Goal: Communication & Community: Ask a question

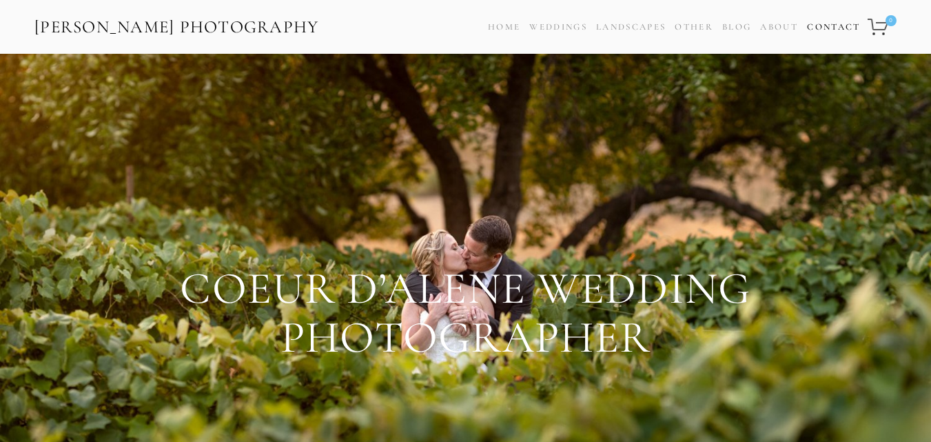
click at [832, 28] on link "Contact" at bounding box center [833, 27] width 53 height 20
click at [838, 28] on link "Contact" at bounding box center [833, 27] width 53 height 20
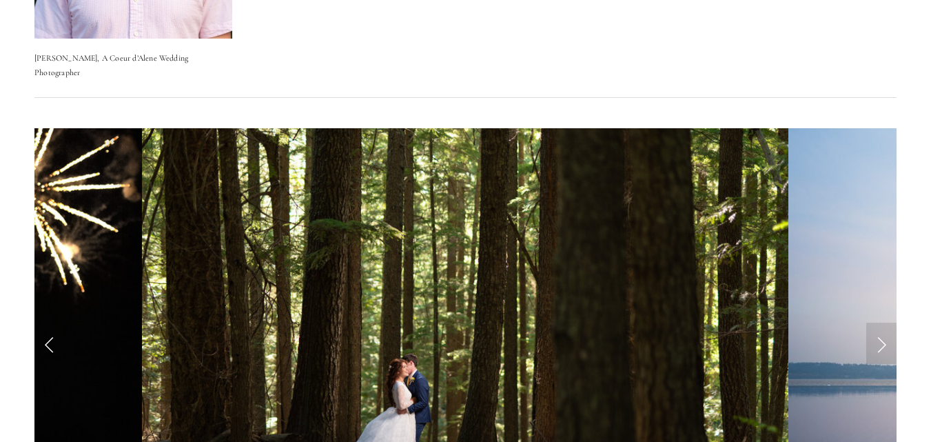
scroll to position [483, 0]
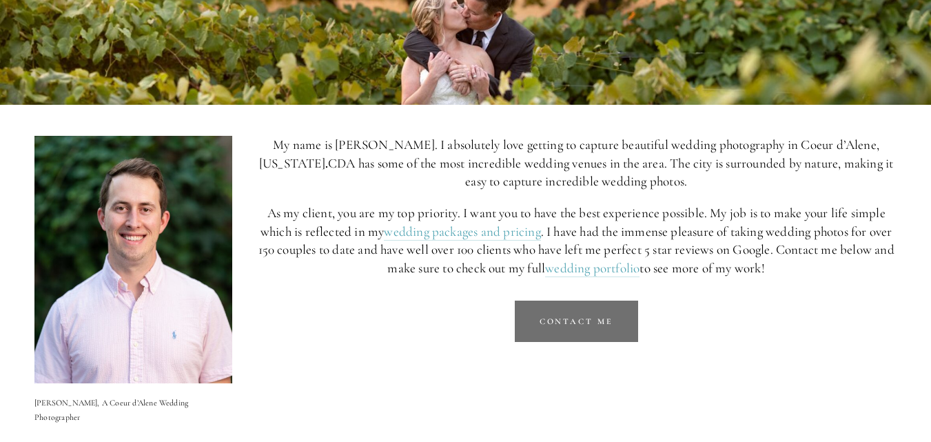
click at [569, 314] on link "Contact Me" at bounding box center [576, 321] width 123 height 41
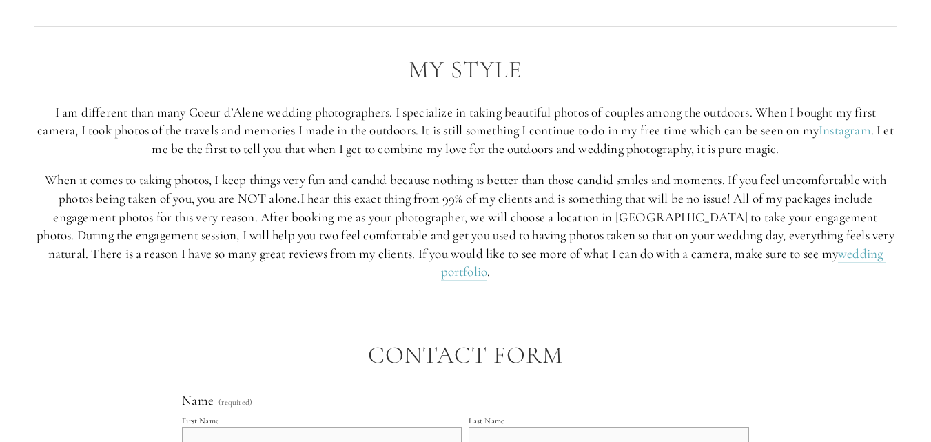
scroll to position [1597, 0]
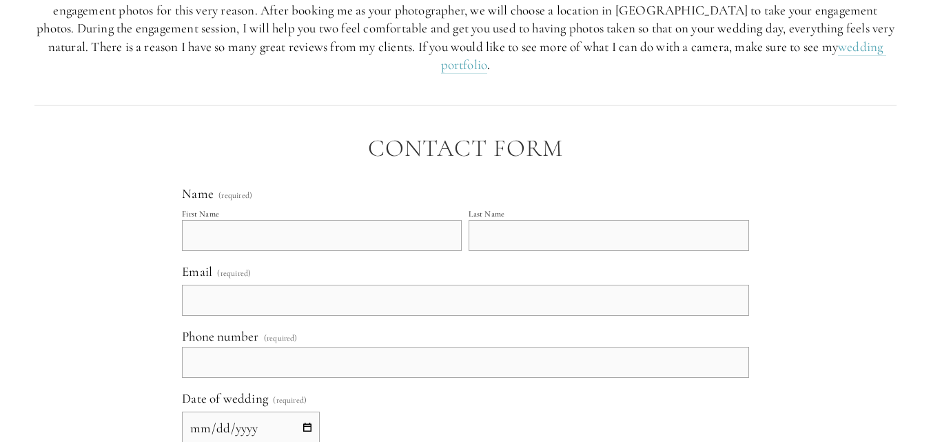
click at [296, 220] on input "First Name" at bounding box center [322, 235] width 280 height 31
type input "Catherine"
type input "Maldonado"
type input "catherinesmaldonado@gmail.com"
type input "(098) 301-52514"
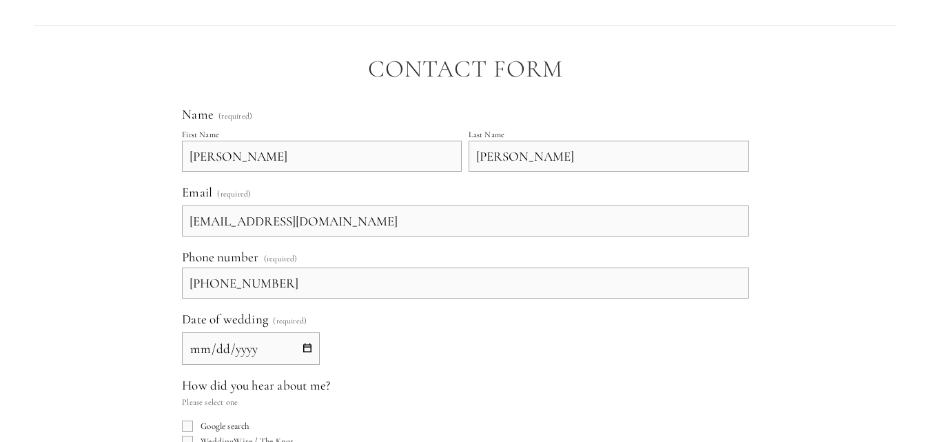
scroll to position [1735, 0]
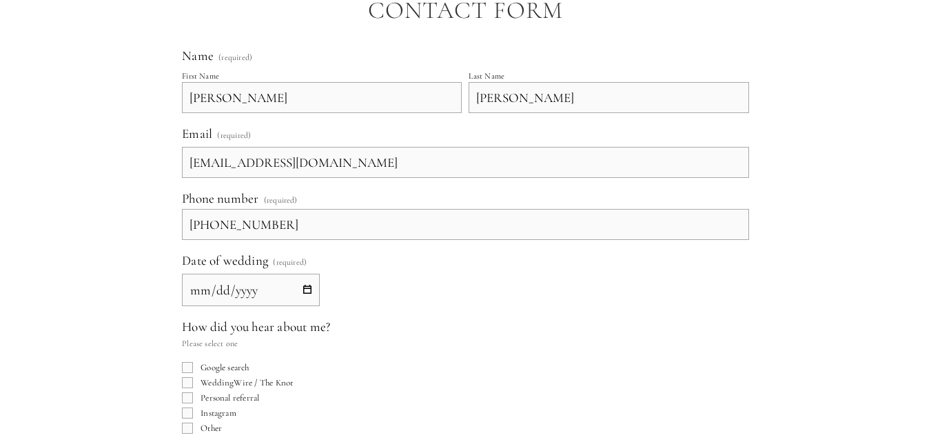
click at [304, 274] on input "Date of wedding (required)" at bounding box center [251, 290] width 138 height 32
type input "2025-10-15"
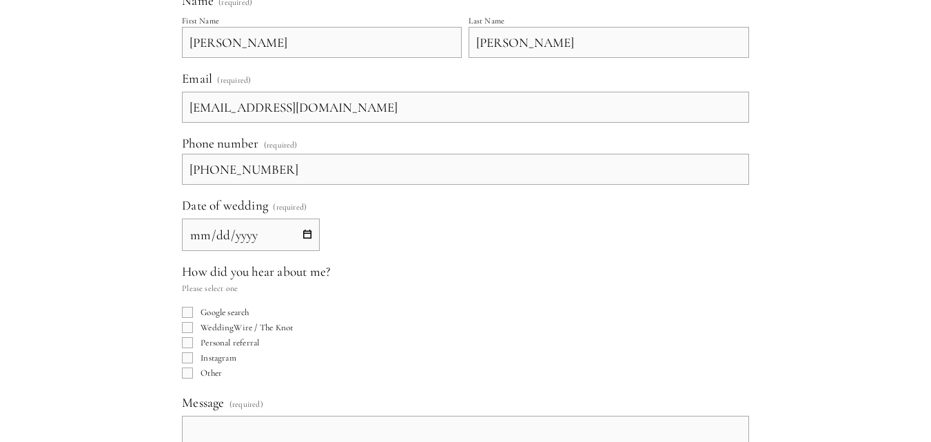
scroll to position [1873, 0]
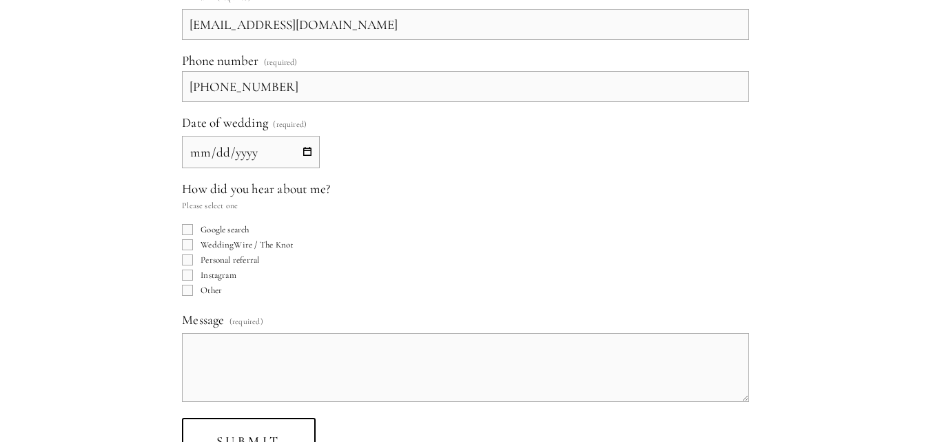
click at [189, 224] on input "Google search" at bounding box center [187, 229] width 11 height 11
checkbox input "true"
click at [239, 312] on span "(required)" at bounding box center [247, 321] width 34 height 18
click at [239, 333] on textarea "Message (required)" at bounding box center [465, 367] width 567 height 69
paste textarea "Hello , I hope this message finds you well. I noticed that your website is not …"
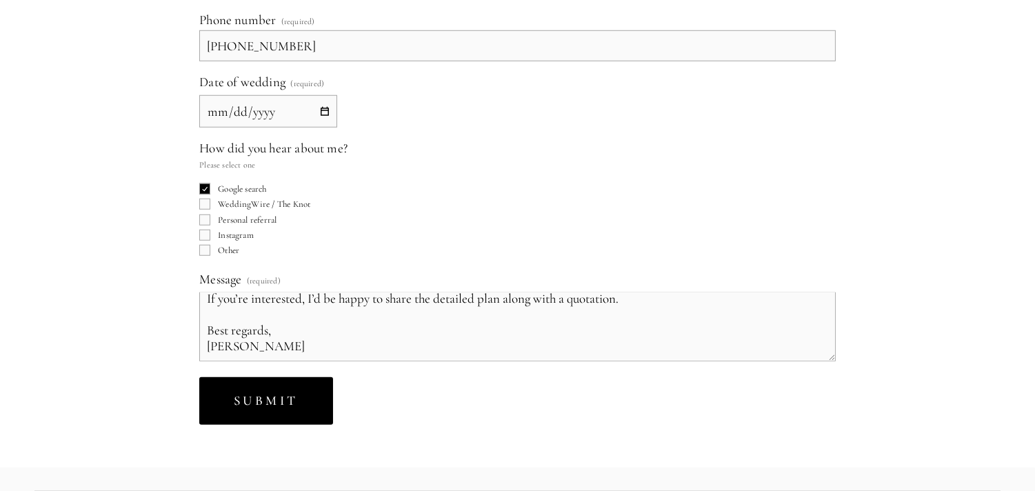
scroll to position [1949, 0]
type textarea "Hello , I hope this message finds you well. I noticed that your website is not …"
click at [272, 383] on button "Submit Submit" at bounding box center [265, 400] width 133 height 48
click at [266, 386] on button "Submitting Submit" at bounding box center [288, 400] width 178 height 48
